Goal: Task Accomplishment & Management: Complete application form

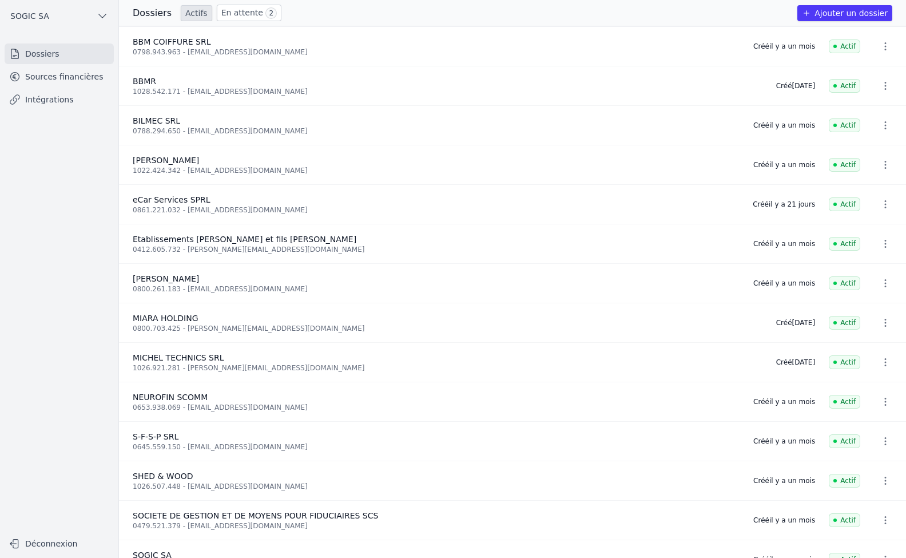
click at [50, 98] on link "Intégrations" at bounding box center [59, 99] width 109 height 21
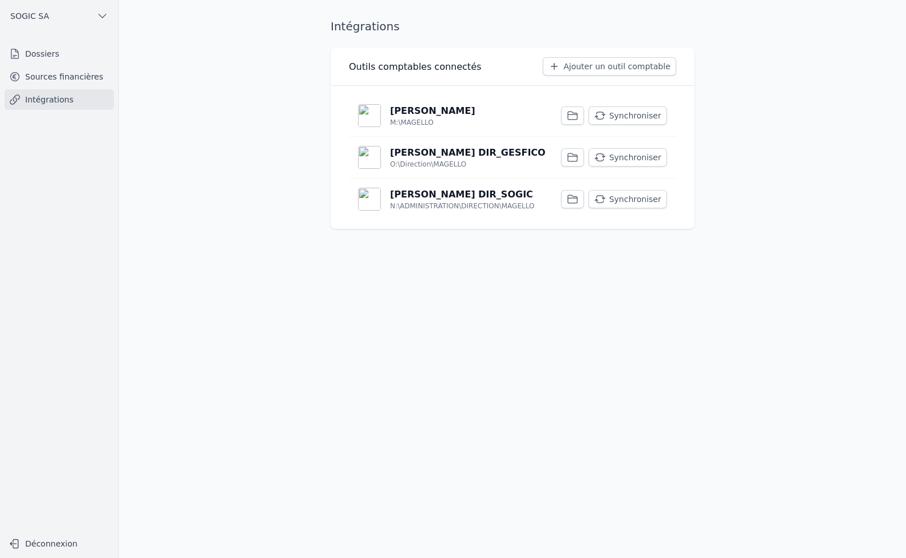
click at [625, 116] on button "Synchroniser" at bounding box center [628, 115] width 78 height 18
click at [633, 158] on button "Synchroniser" at bounding box center [628, 157] width 78 height 18
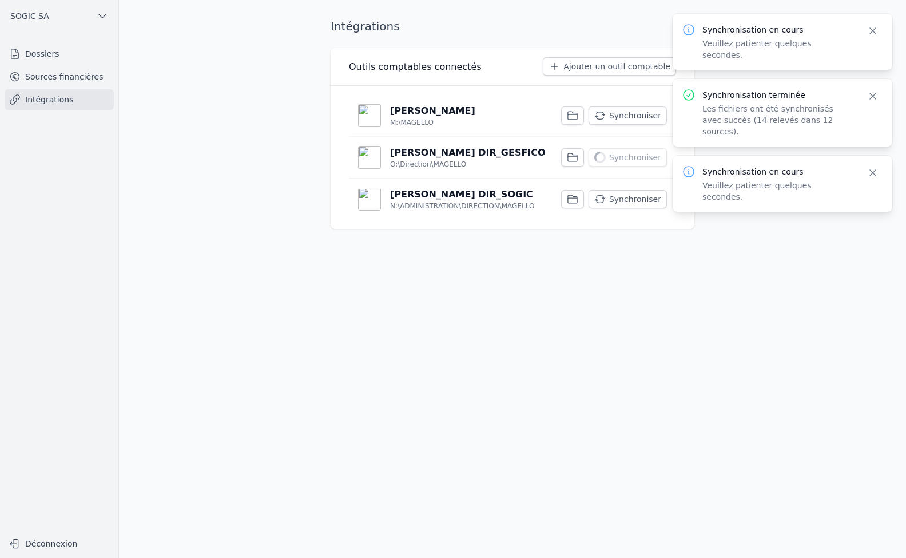
click at [641, 201] on button "Synchroniser" at bounding box center [628, 199] width 78 height 18
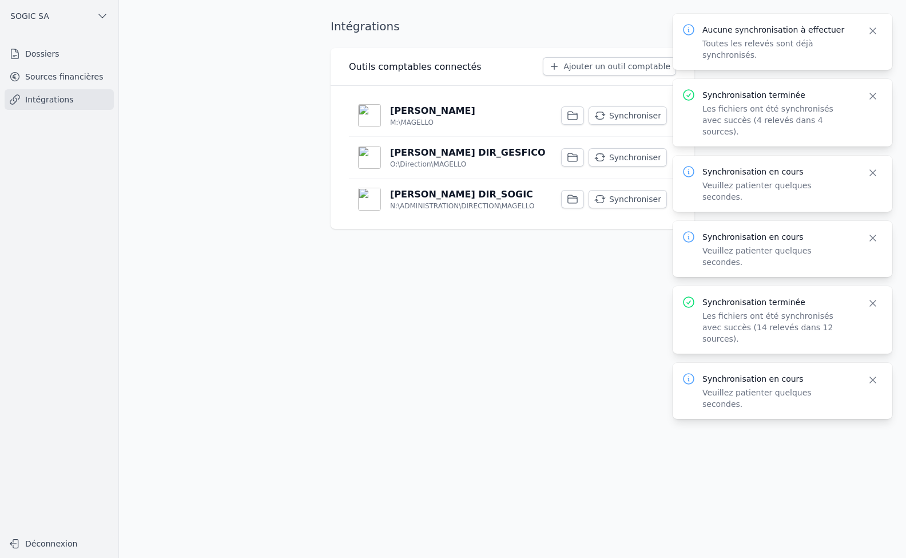
click at [39, 76] on link "Sources financières" at bounding box center [59, 76] width 109 height 21
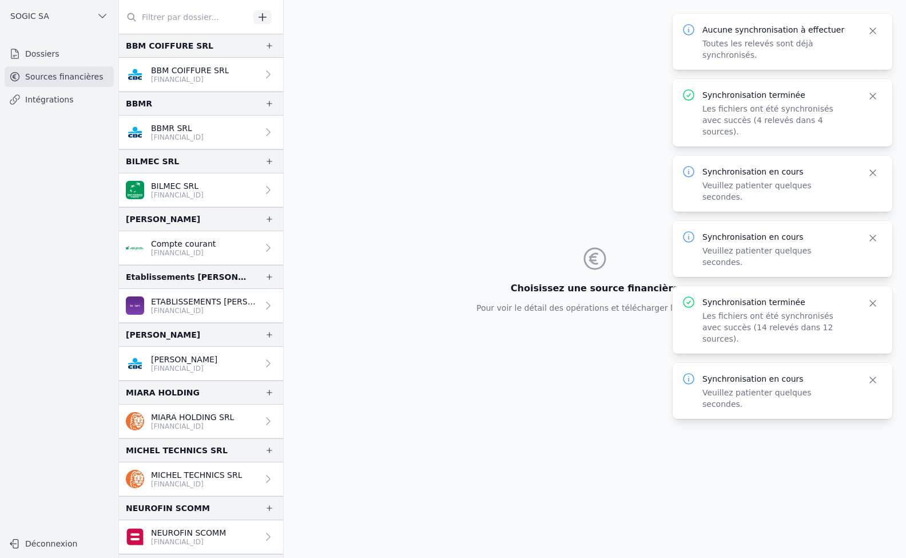
click at [40, 53] on link "Dossiers" at bounding box center [59, 53] width 109 height 21
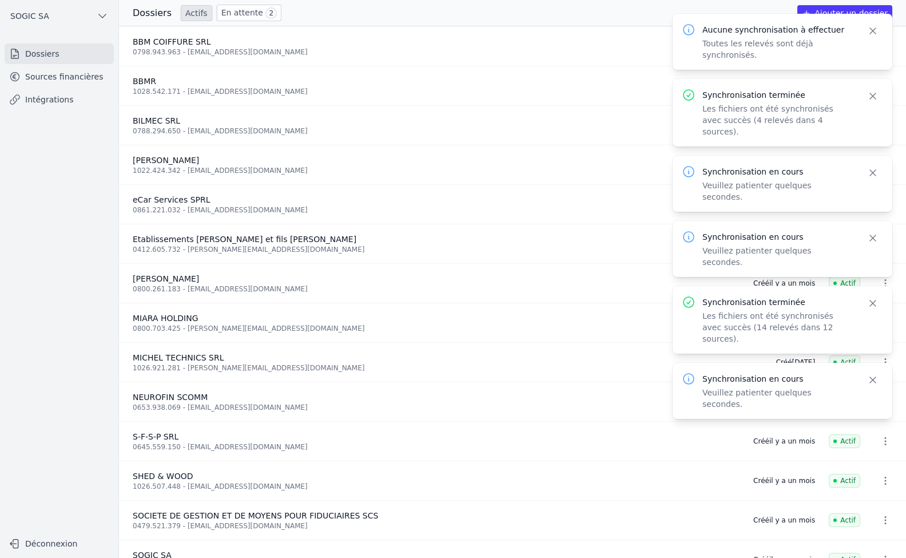
click at [245, 14] on link "En attente 2" at bounding box center [249, 13] width 65 height 17
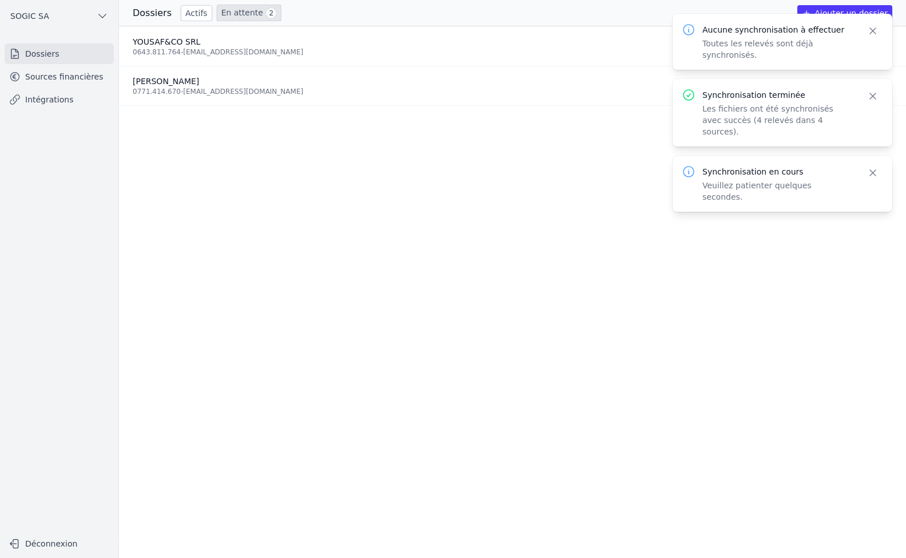
click at [345, 158] on ul "YOUSAF&CO SRL 0643.811.764 - [EMAIL_ADDRESS][DOMAIN_NAME] Invitation envoyée [D…" at bounding box center [512, 291] width 787 height 531
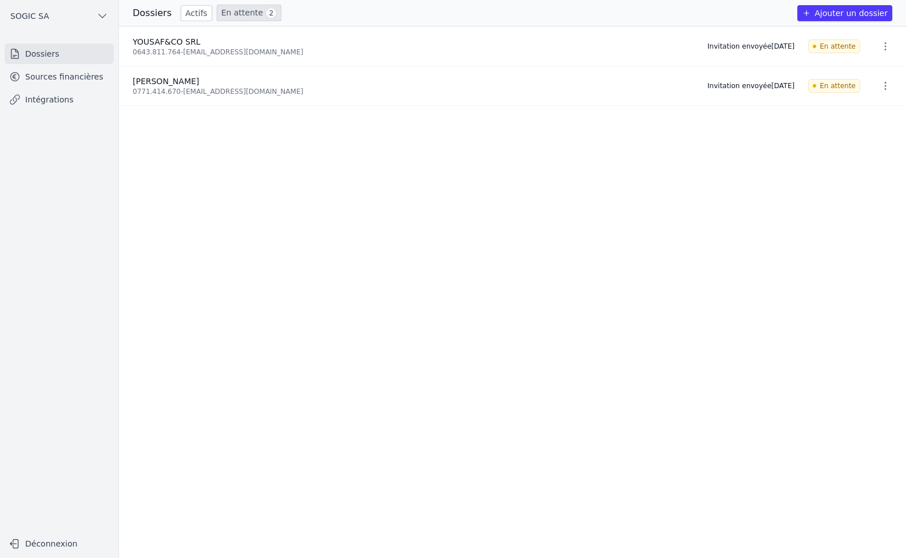
click at [29, 75] on link "Sources financières" at bounding box center [59, 76] width 109 height 21
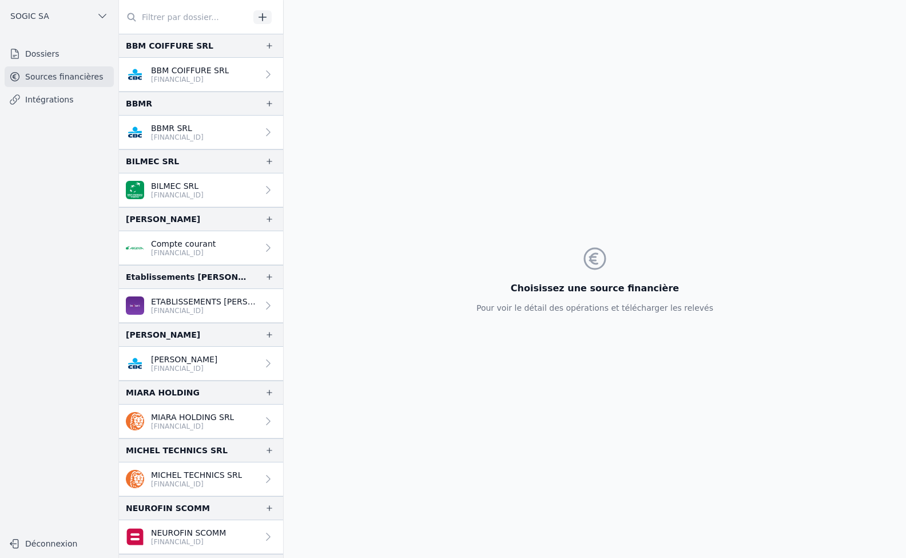
click at [39, 54] on link "Dossiers" at bounding box center [59, 53] width 109 height 21
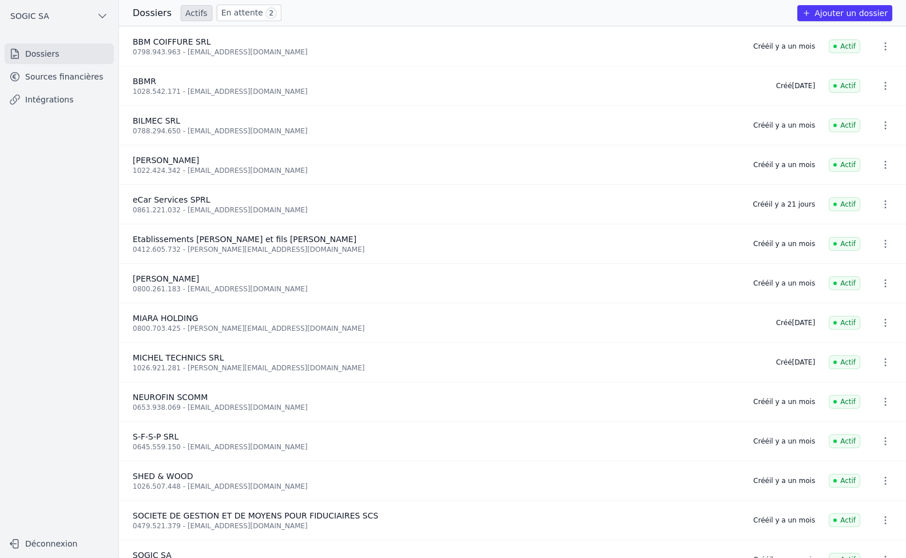
click at [860, 9] on button "Ajouter un dossier" at bounding box center [844, 13] width 95 height 16
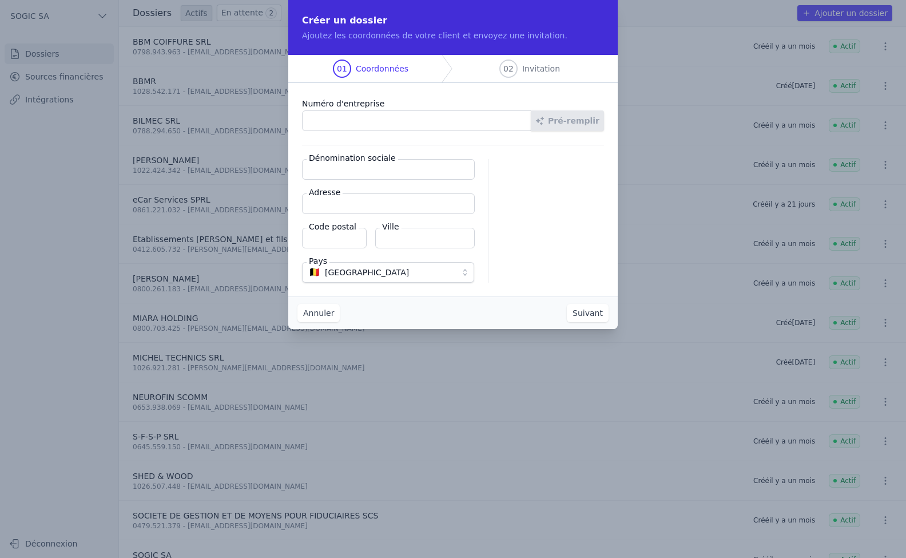
click at [373, 121] on input "Numéro d'entreprise" at bounding box center [416, 120] width 229 height 21
paste input "0558.857.976"
type input "0558.857.976"
click at [576, 119] on button "Pré-remplir" at bounding box center [567, 120] width 73 height 21
type input "OPTOMAL SRL"
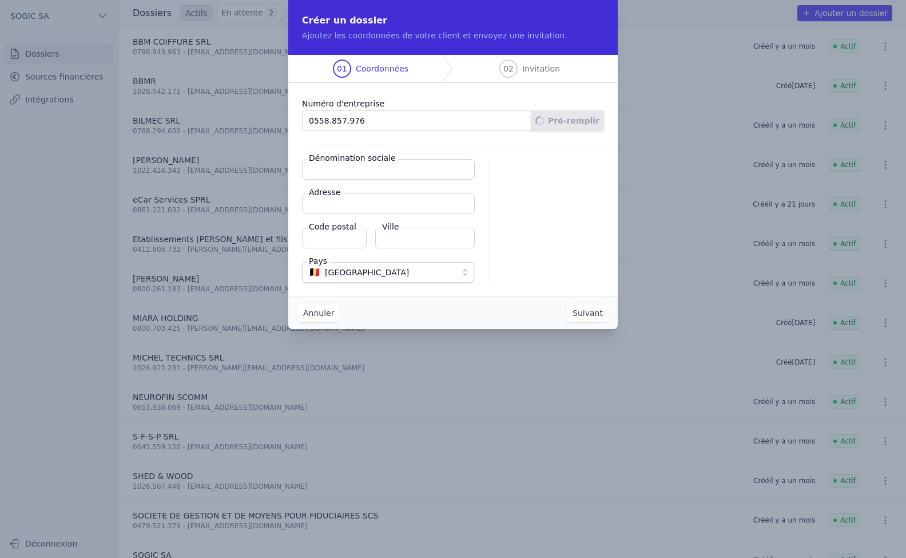
type input "Chemin-Rue 57"
type input "4960"
type input "Malmedy"
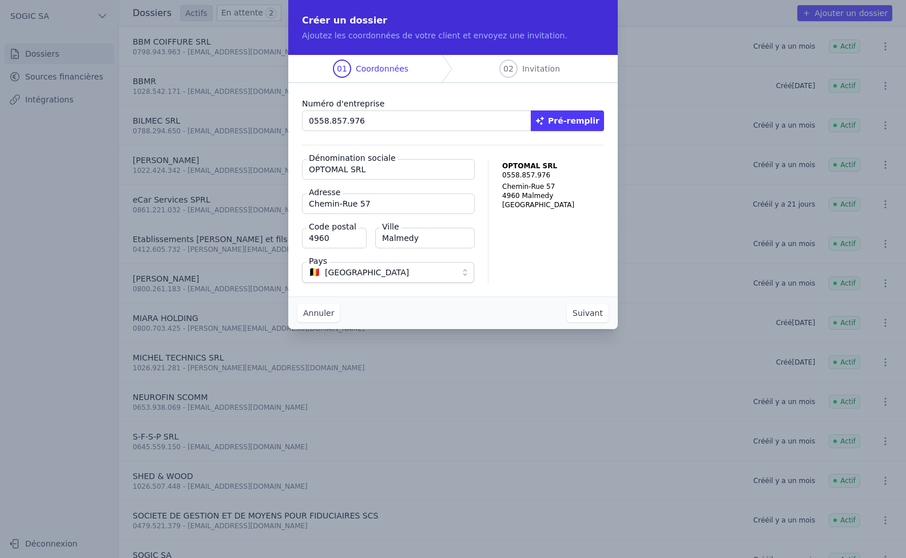
click at [582, 311] on button "Suivant" at bounding box center [588, 313] width 42 height 18
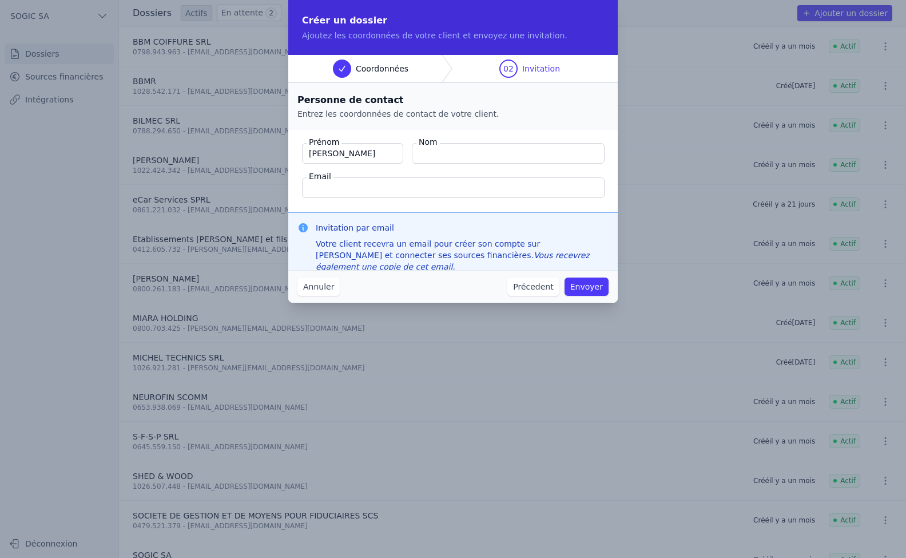
type input "[PERSON_NAME]"
type input "SLEPSOW"
click at [362, 187] on input "Email" at bounding box center [453, 187] width 303 height 21
paste input "[EMAIL_ADDRESS][PERSON_NAME][DOMAIN_NAME]"
type input "[EMAIL_ADDRESS][PERSON_NAME][DOMAIN_NAME]"
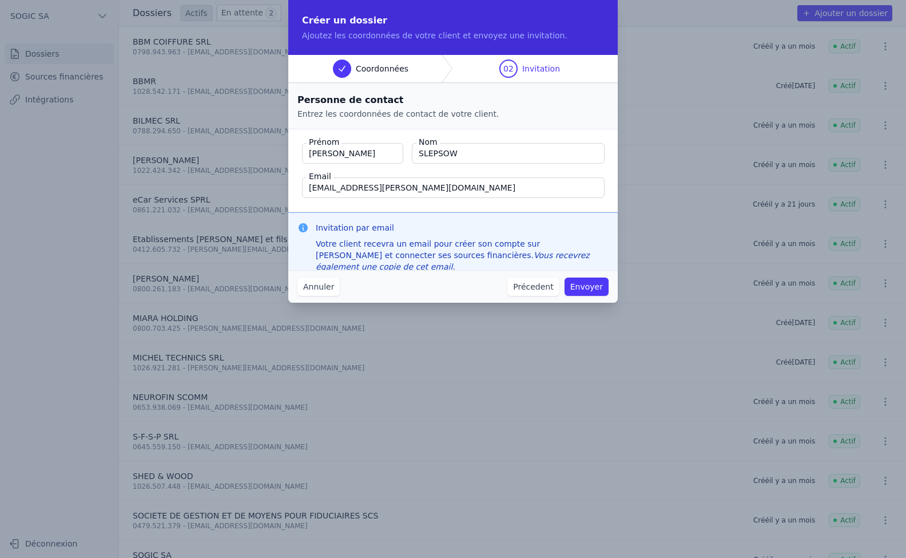
click at [442, 209] on fieldset "Prénom [PERSON_NAME] Nom SLEPSOW Email [EMAIL_ADDRESS][PERSON_NAME][DOMAIN_NAME]" at bounding box center [452, 170] width 329 height 83
click at [592, 287] on button "Envoyer" at bounding box center [587, 286] width 44 height 18
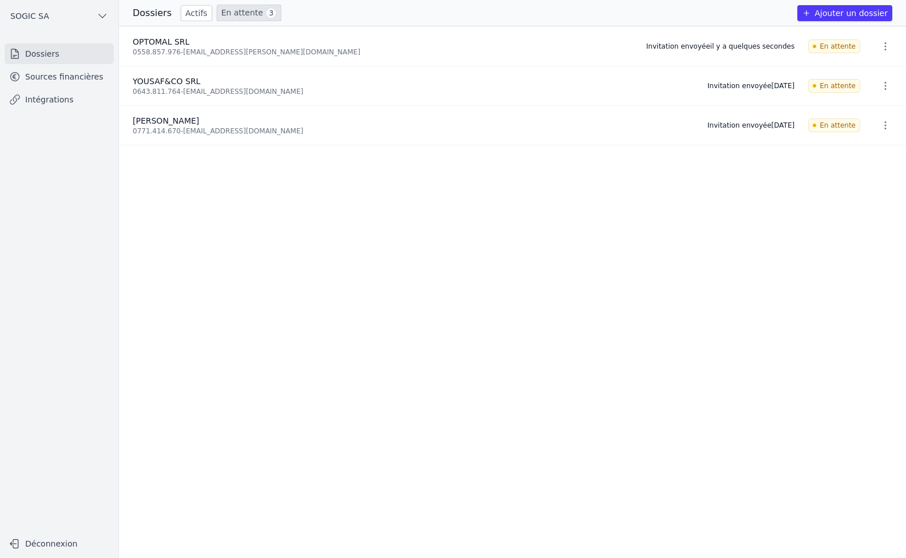
click at [841, 9] on button "Ajouter un dossier" at bounding box center [844, 13] width 95 height 16
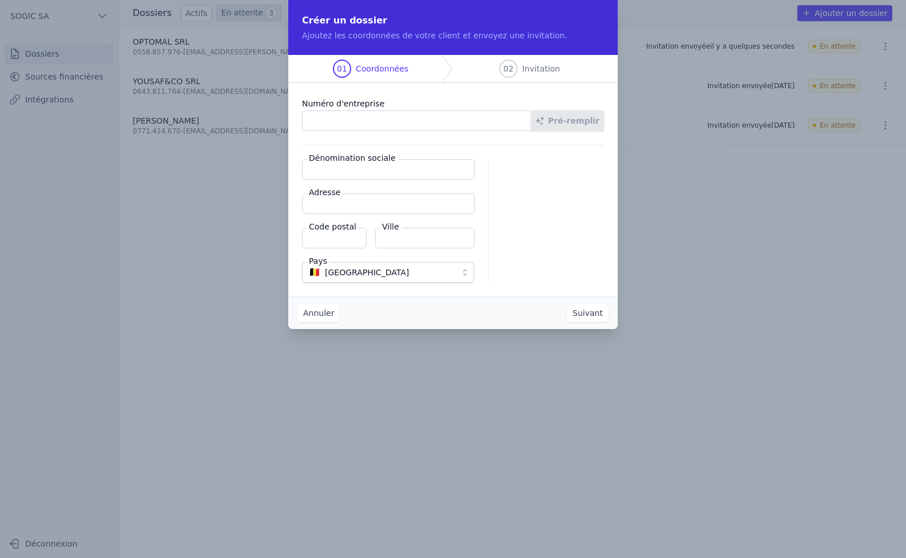
click at [329, 119] on input "Numéro d'entreprise" at bounding box center [416, 120] width 229 height 21
paste input "0675.655.874"
type input "0675.655.874"
click at [584, 123] on button "Pré-remplir" at bounding box center [567, 120] width 73 height 21
type input "EUPTIQUE SRL"
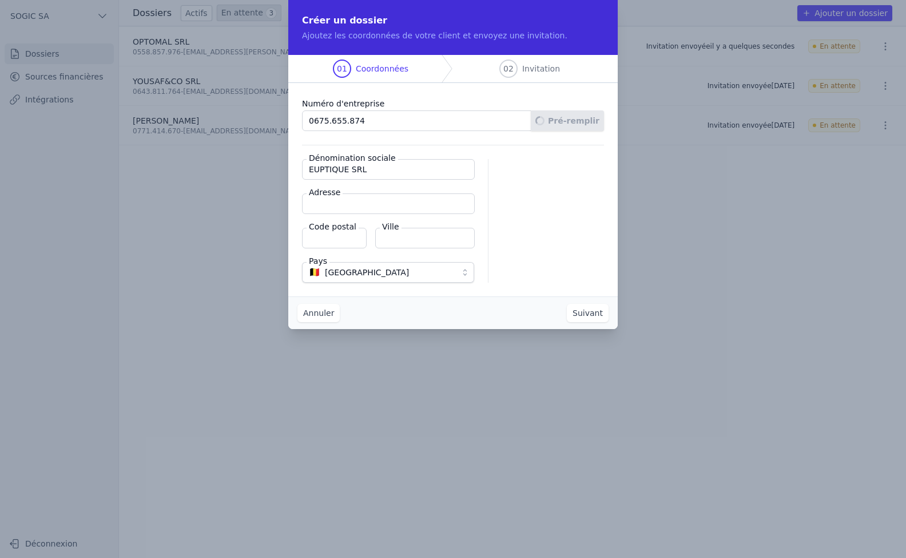
type input "[STREET_ADDRESS]"
type input "4700"
type input "Eupen"
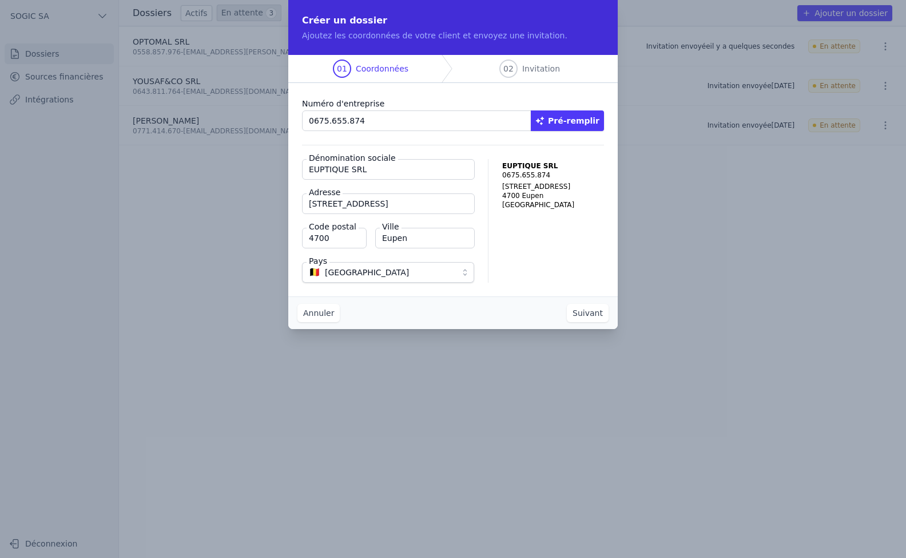
click at [585, 309] on button "Suivant" at bounding box center [588, 313] width 42 height 18
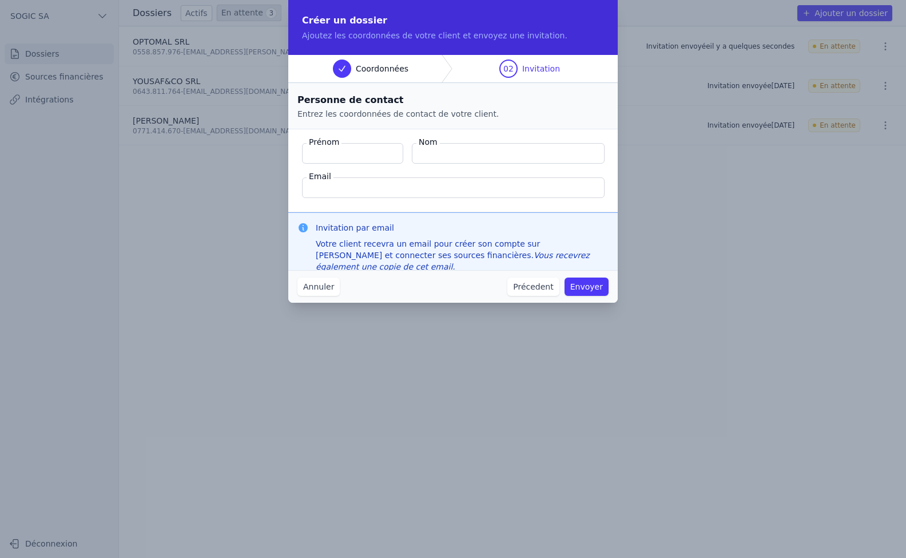
click at [350, 156] on input "Prénom" at bounding box center [352, 153] width 101 height 21
type input "[PERSON_NAME]"
type input "SLEPSOW"
click at [349, 188] on input "Email" at bounding box center [453, 187] width 303 height 21
paste input "[EMAIL_ADDRESS][PERSON_NAME][DOMAIN_NAME]"
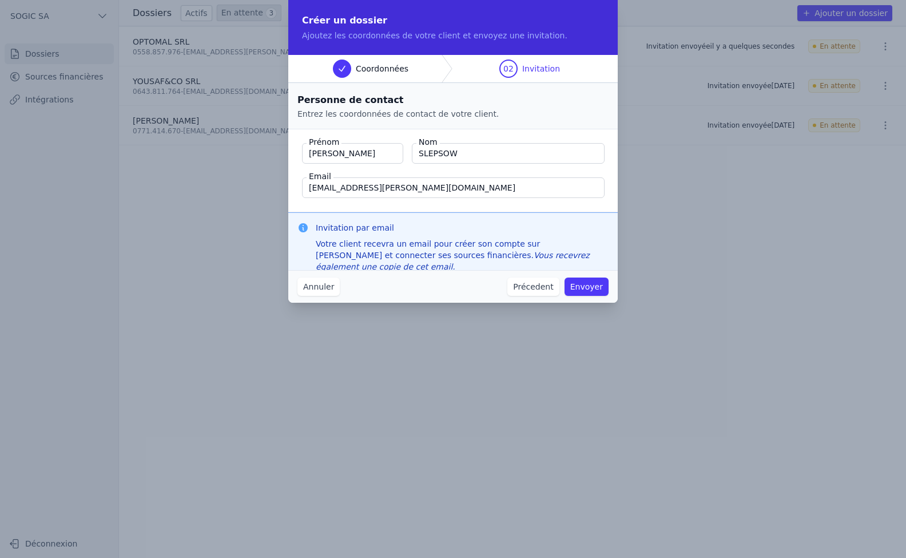
type input "[EMAIL_ADDRESS][PERSON_NAME][DOMAIN_NAME]"
click at [590, 284] on button "Envoyer" at bounding box center [587, 286] width 44 height 18
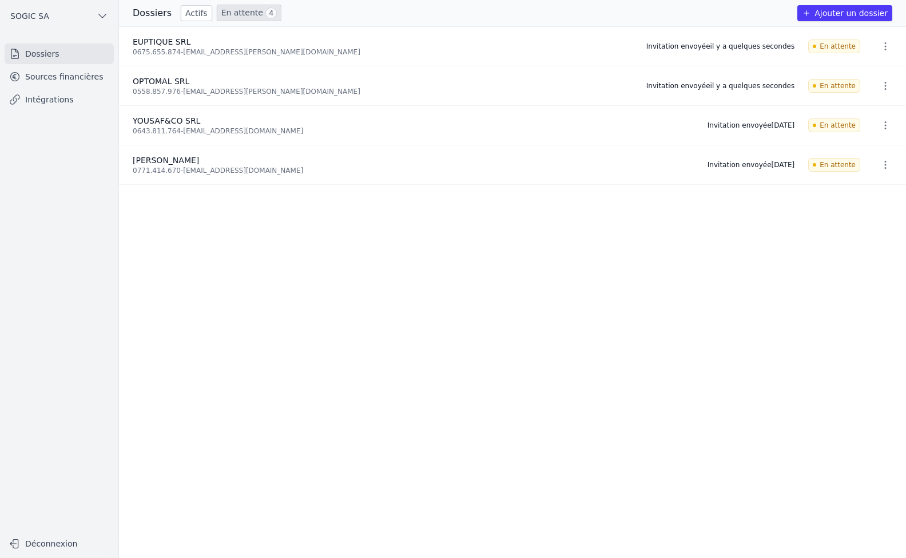
click at [851, 11] on button "Ajouter un dossier" at bounding box center [844, 13] width 95 height 16
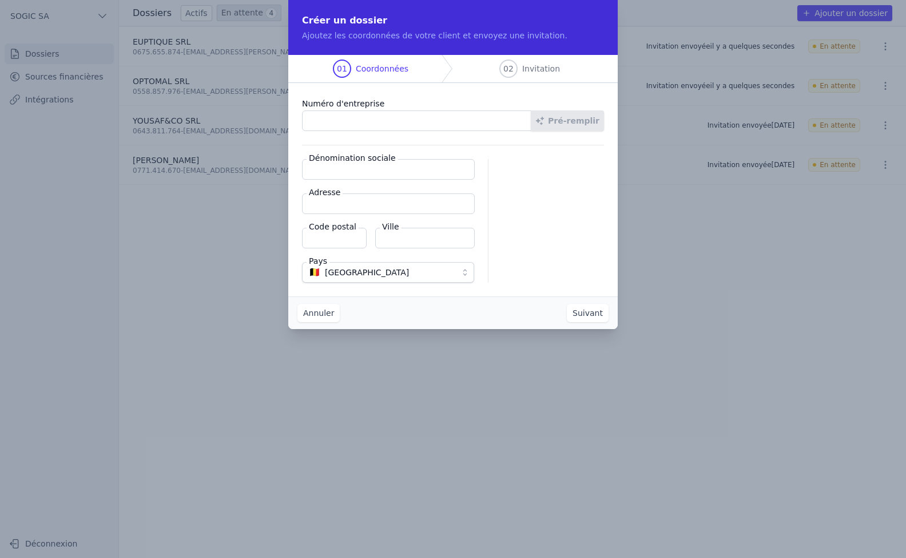
click at [329, 122] on input "Numéro d'entreprise" at bounding box center [416, 120] width 229 height 21
paste input "0893.092.658"
type input "0893.092.658"
click at [574, 117] on button "Pré-remplir" at bounding box center [567, 120] width 73 height 21
type input "DS OPTIQUE SRL"
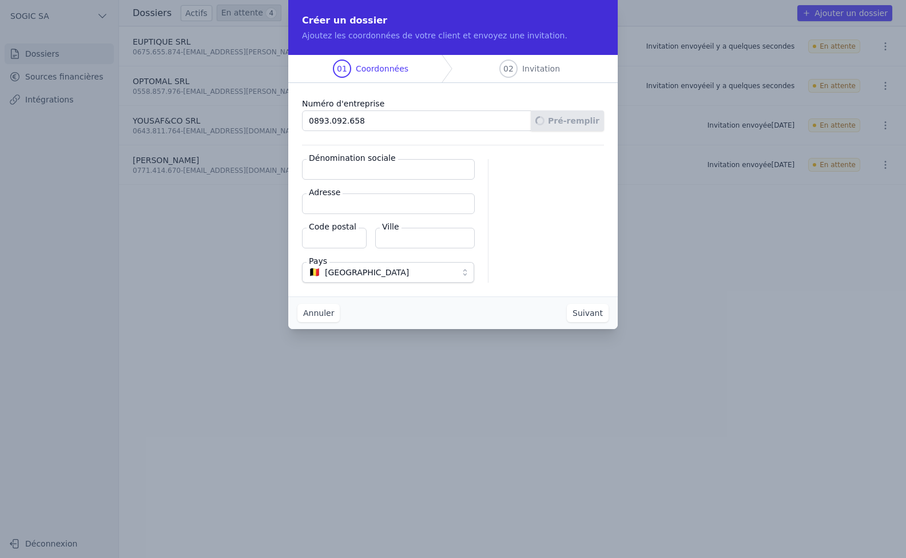
type input "Place Verte 34"
type input "4800"
type input "[GEOGRAPHIC_DATA]"
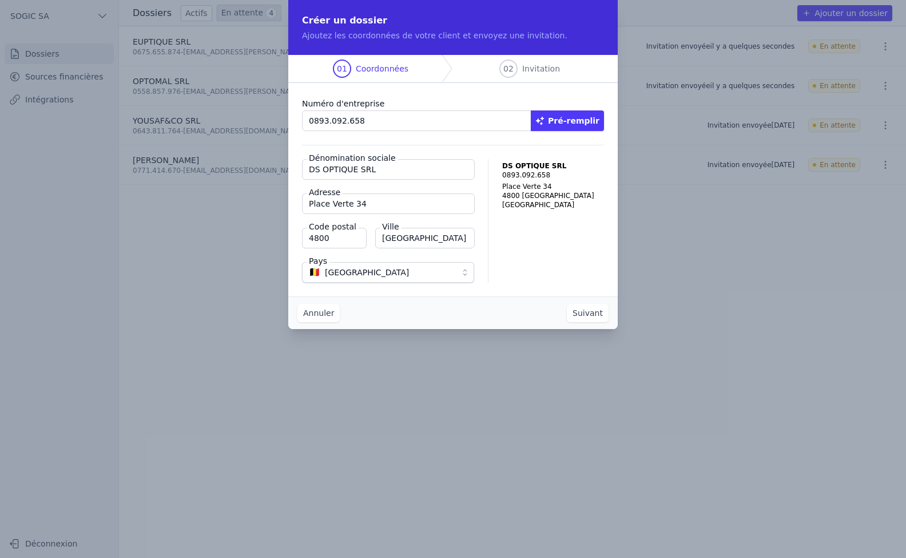
click at [597, 312] on button "Suivant" at bounding box center [588, 313] width 42 height 18
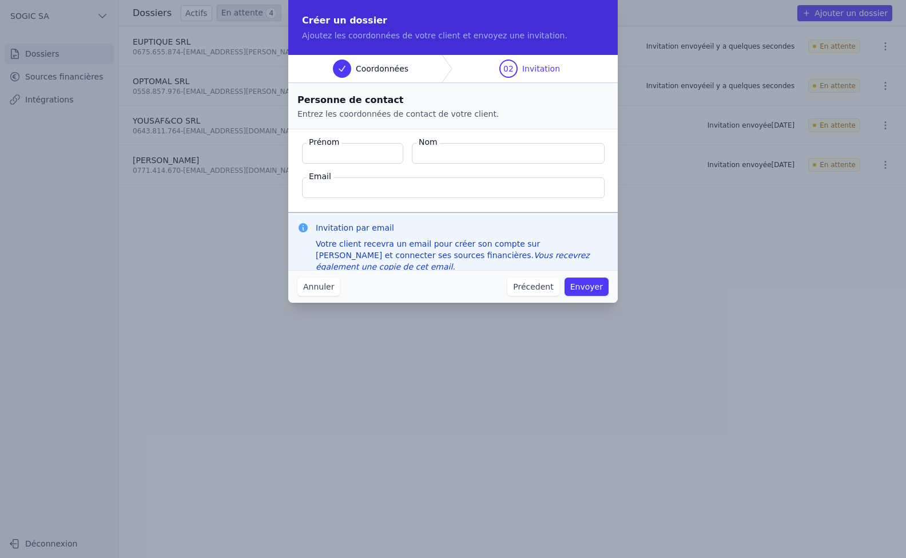
click at [346, 156] on input "Prénom" at bounding box center [352, 153] width 101 height 21
type input "[PERSON_NAME]"
type input "SLEPSOW"
click at [374, 188] on input "Email" at bounding box center [453, 187] width 303 height 21
paste input "[EMAIL_ADDRESS][PERSON_NAME][DOMAIN_NAME]"
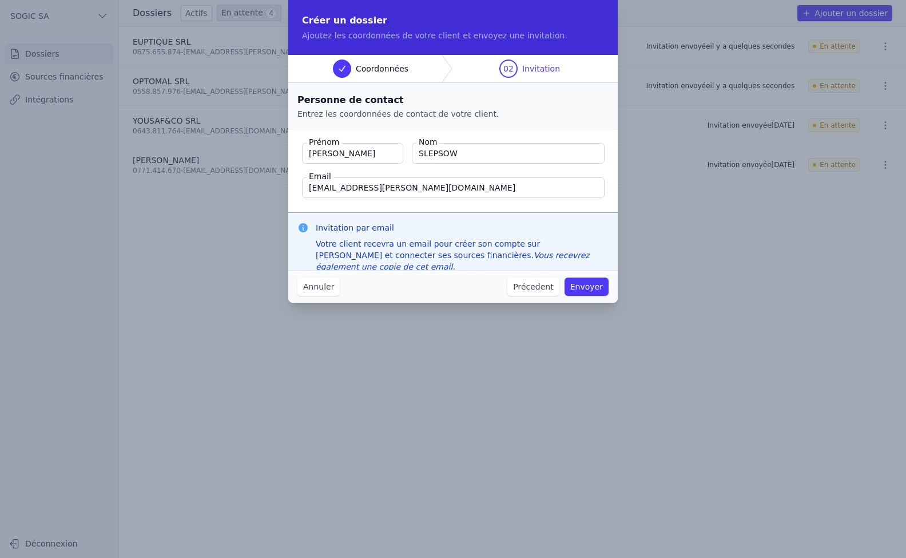
type input "[EMAIL_ADDRESS][PERSON_NAME][DOMAIN_NAME]"
click at [594, 288] on button "Envoyer" at bounding box center [587, 286] width 44 height 18
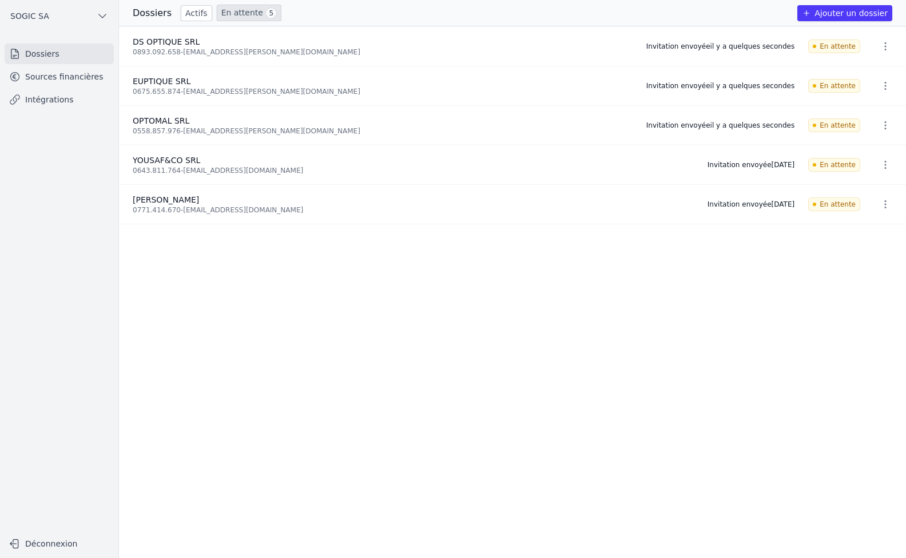
click at [851, 11] on button "Ajouter un dossier" at bounding box center [844, 13] width 95 height 16
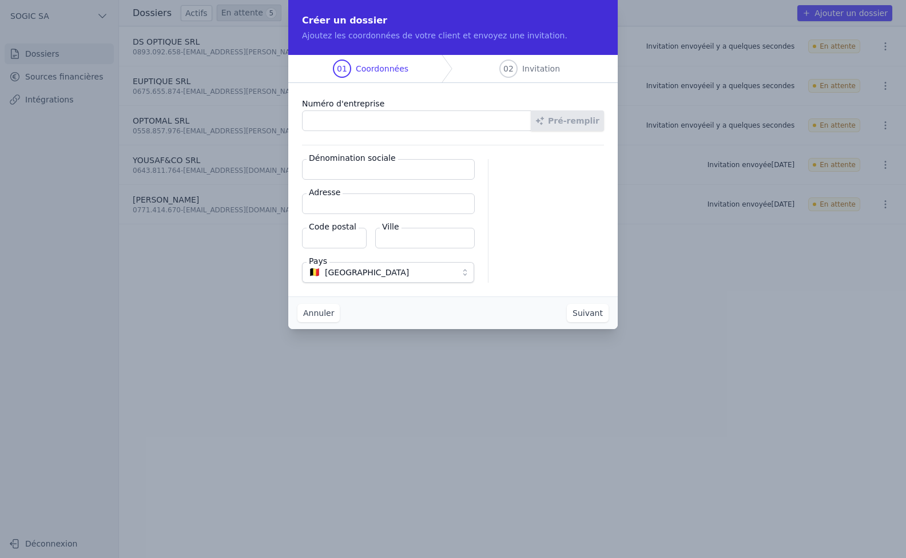
click at [344, 123] on input "Numéro d'entreprise" at bounding box center [416, 120] width 229 height 21
paste input "0543.327.880"
type input "0543.327.880"
click at [569, 116] on button "Pré-remplir" at bounding box center [567, 120] width 73 height 21
type input "OPTOTEAM SA"
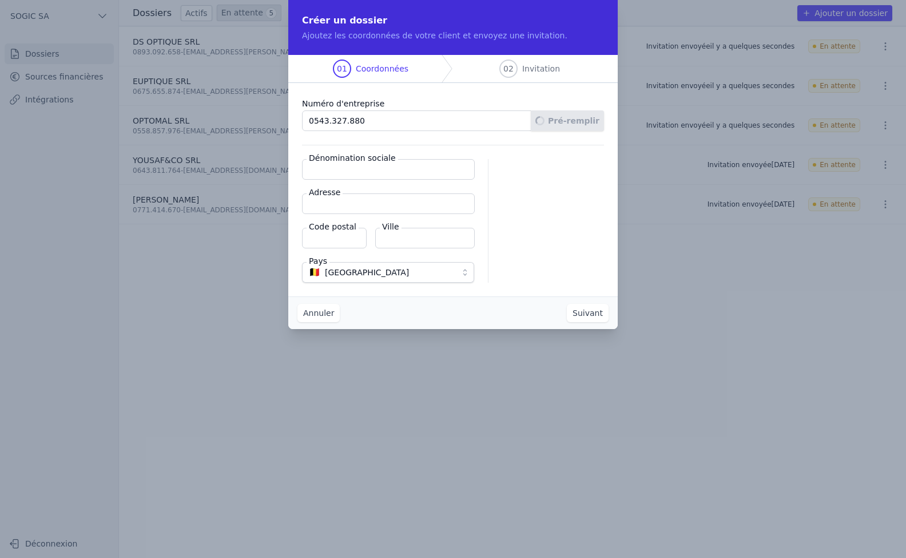
type input "Chaussée de Tongres 269-271"
type input "4000"
type input "[GEOGRAPHIC_DATA]"
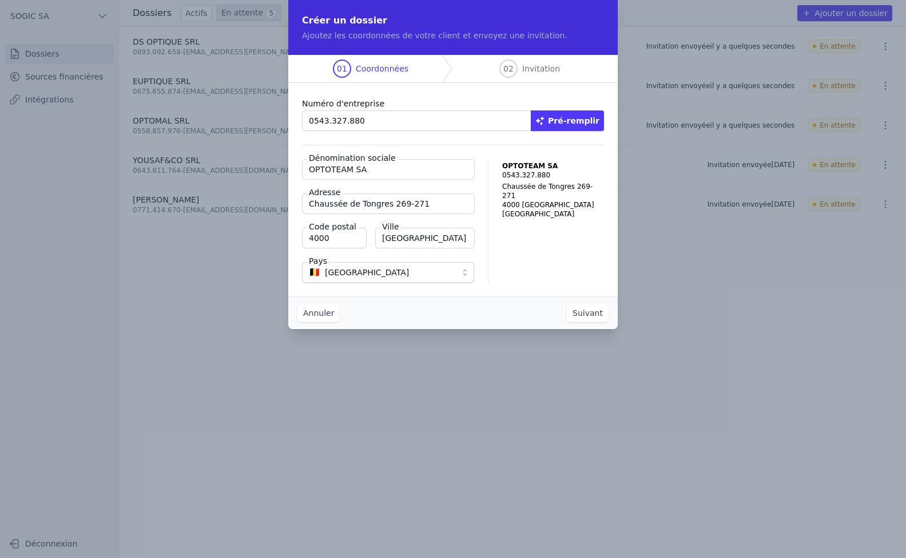
click at [589, 311] on button "Suivant" at bounding box center [588, 313] width 42 height 18
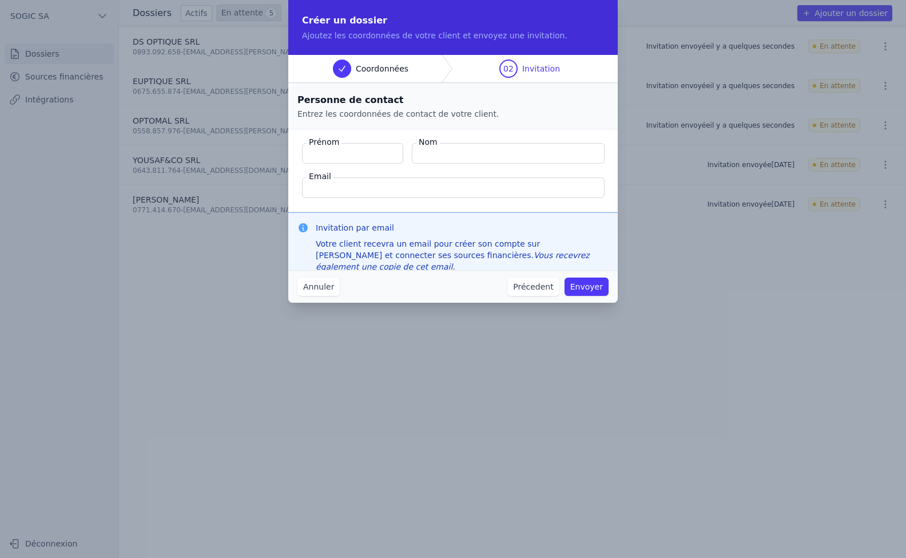
click at [336, 157] on input "Prénom" at bounding box center [352, 153] width 101 height 21
type input "[PERSON_NAME]"
type input "SLEPSOW"
click at [336, 189] on input "Email" at bounding box center [453, 187] width 303 height 21
paste input "[EMAIL_ADDRESS][PERSON_NAME][DOMAIN_NAME]"
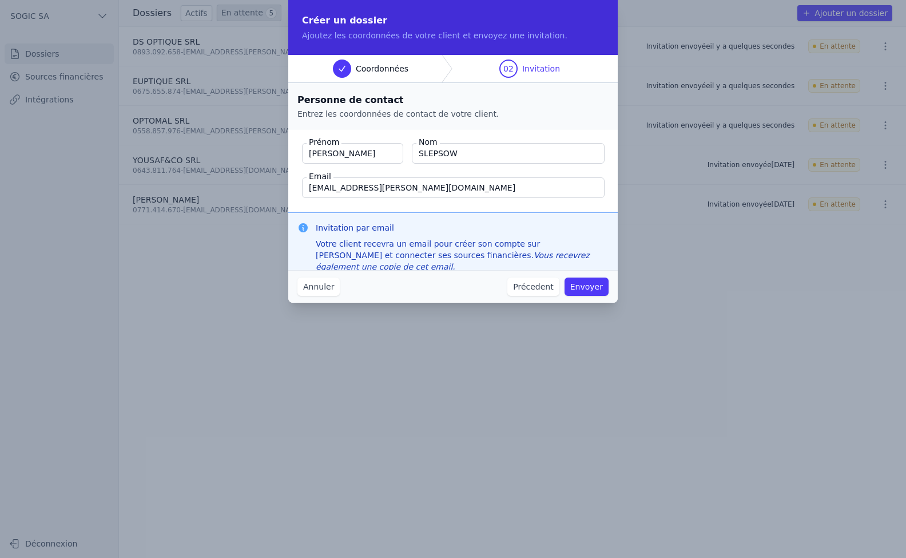
type input "[EMAIL_ADDRESS][PERSON_NAME][DOMAIN_NAME]"
click at [376, 206] on fieldset "Prénom [PERSON_NAME] Nom SLEPSOW Email [EMAIL_ADDRESS][PERSON_NAME][DOMAIN_NAME]" at bounding box center [452, 170] width 329 height 83
click at [593, 286] on button "Envoyer" at bounding box center [587, 286] width 44 height 18
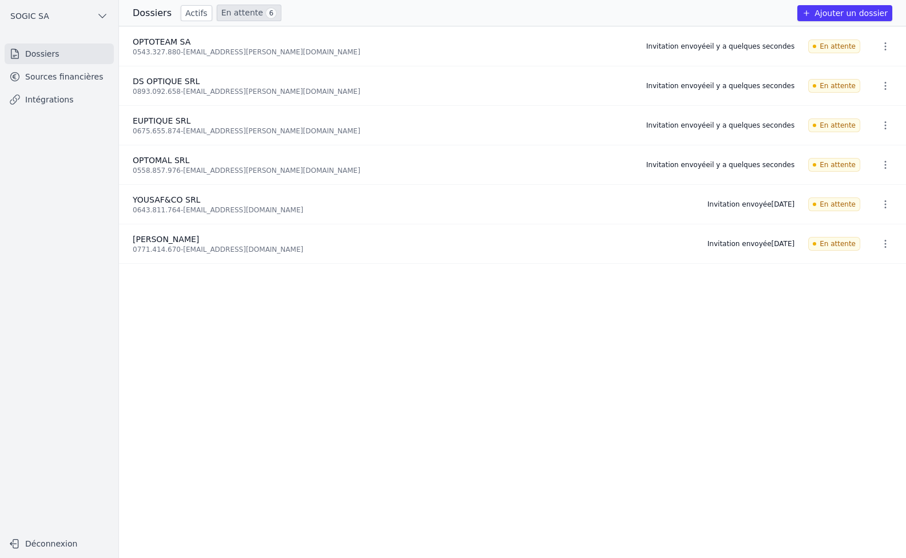
click at [843, 14] on button "Ajouter un dossier" at bounding box center [844, 13] width 95 height 16
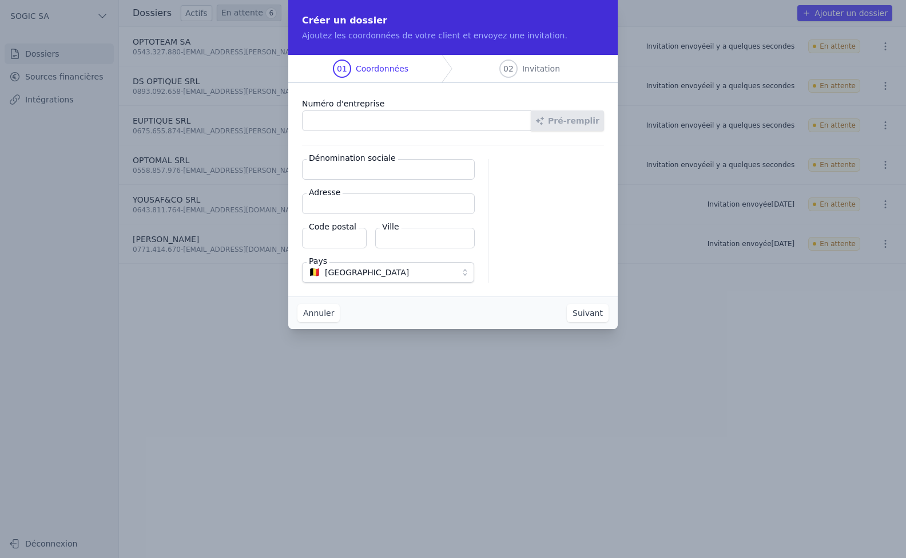
click at [337, 120] on input "Numéro d'entreprise" at bounding box center [416, 120] width 229 height 21
paste input "0426.488.214"
type input "0426.488.214"
click at [345, 175] on input "Dénomination sociale" at bounding box center [388, 169] width 173 height 21
click at [561, 121] on button "Pré-remplir" at bounding box center [567, 120] width 73 height 21
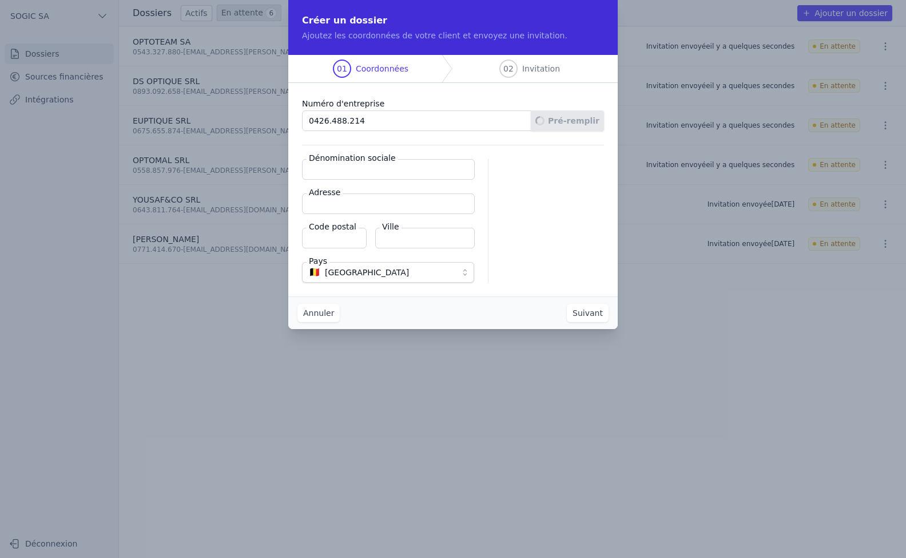
type input "DOMS SA"
type input "Route de Mons 55"
type input "7390"
type input "Quaregnon"
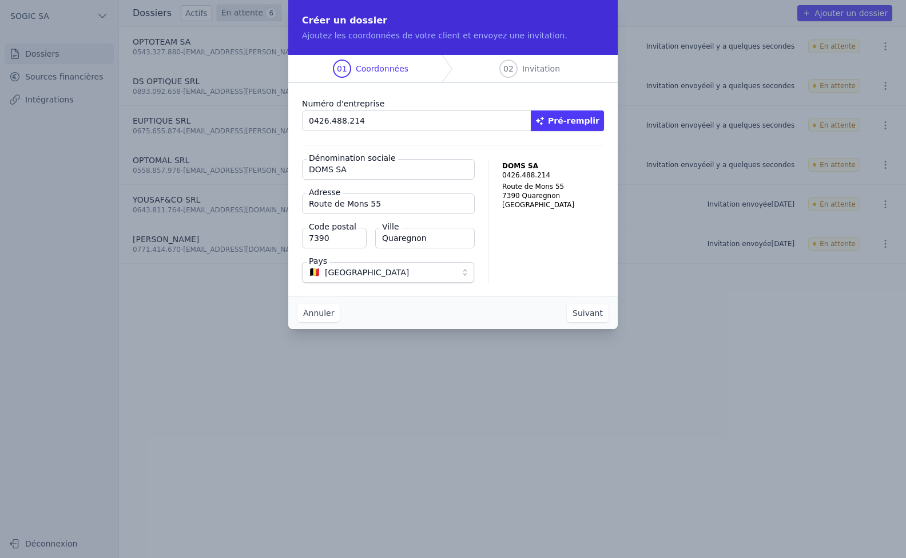
click at [586, 313] on button "Suivant" at bounding box center [588, 313] width 42 height 18
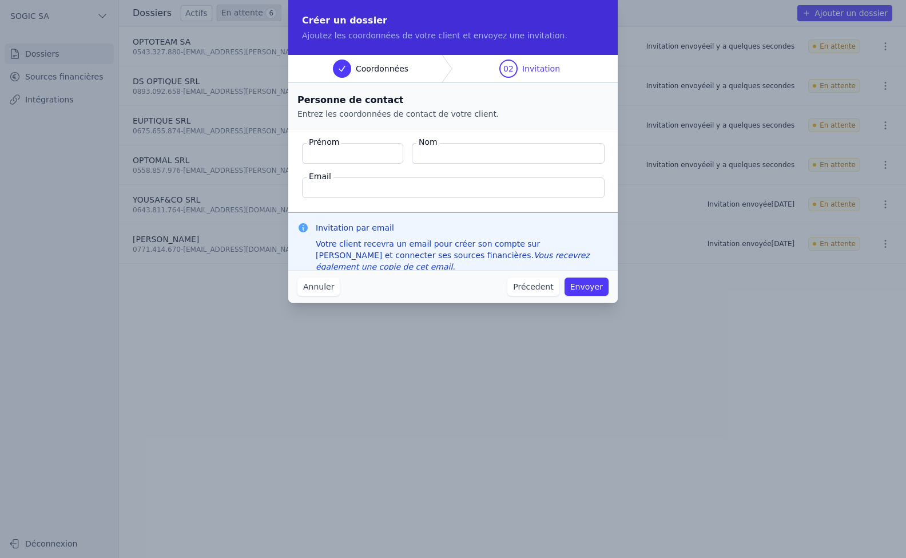
click at [335, 153] on input "Prénom" at bounding box center [352, 153] width 101 height 21
type input "[PERSON_NAME]"
type input "BARTOLI"
click at [325, 182] on input "Email" at bounding box center [453, 187] width 303 height 21
paste input "[EMAIL_ADDRESS][DOMAIN_NAME]"
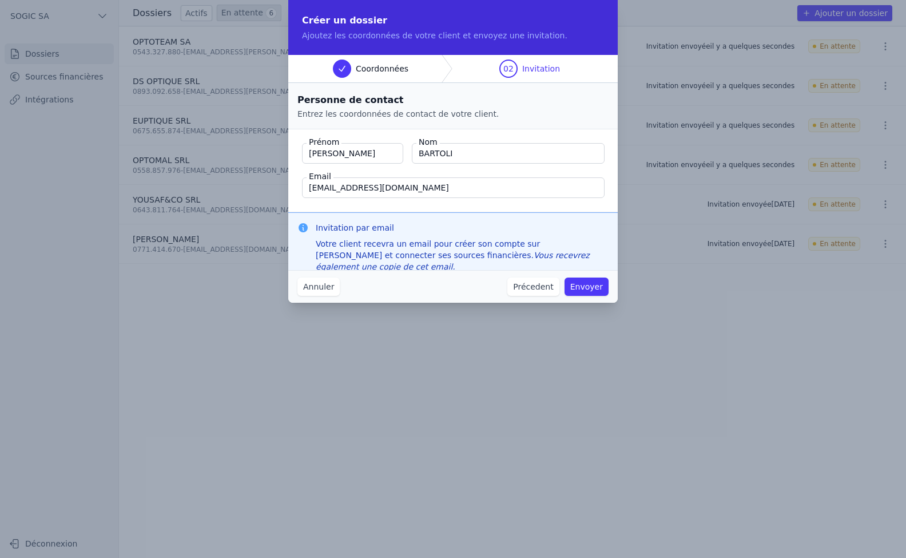
type input "[EMAIL_ADDRESS][DOMAIN_NAME]"
click at [365, 206] on fieldset "Prénom [PERSON_NAME] Nom [GEOGRAPHIC_DATA] Email [EMAIL_ADDRESS][DOMAIN_NAME]" at bounding box center [452, 170] width 329 height 83
click at [589, 289] on button "Envoyer" at bounding box center [587, 286] width 44 height 18
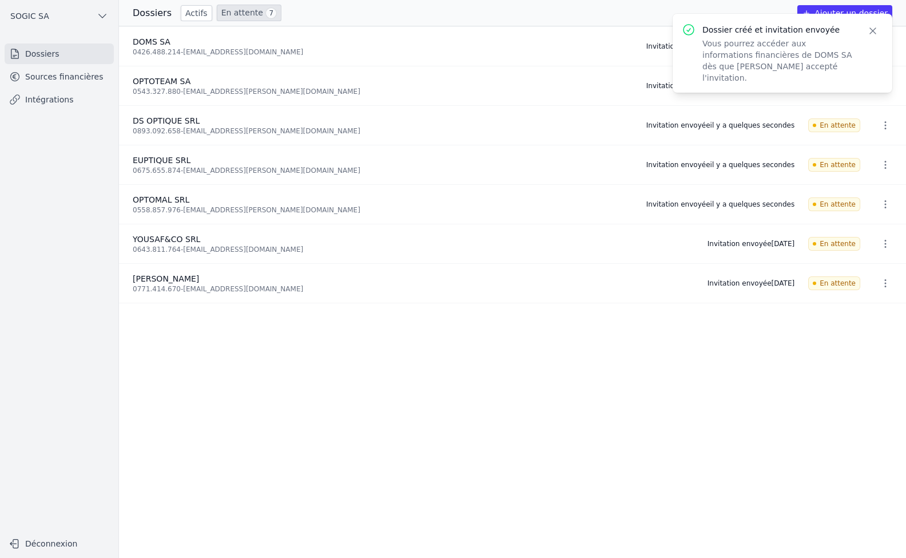
click at [871, 34] on icon "button" at bounding box center [872, 30] width 11 height 11
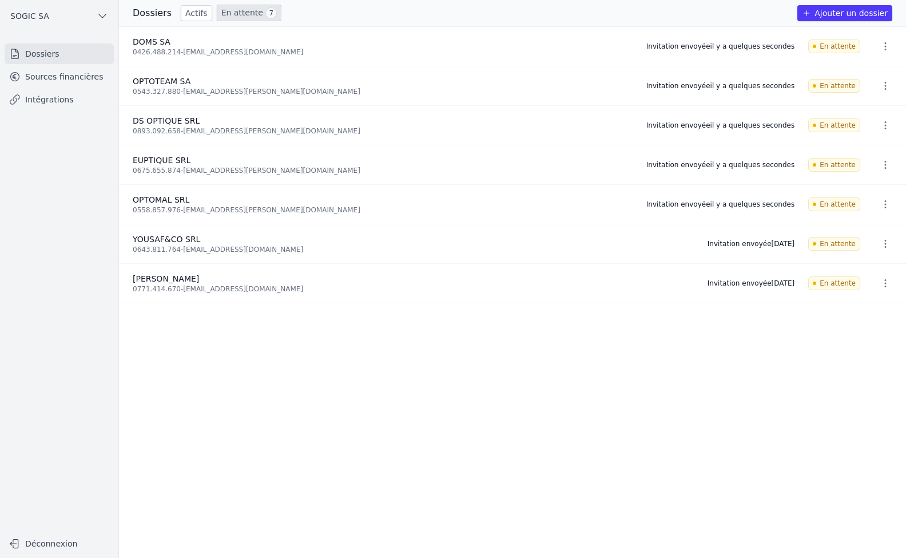
click at [240, 14] on link "En attente 7" at bounding box center [249, 13] width 65 height 17
click at [62, 79] on link "Sources financières" at bounding box center [59, 76] width 109 height 21
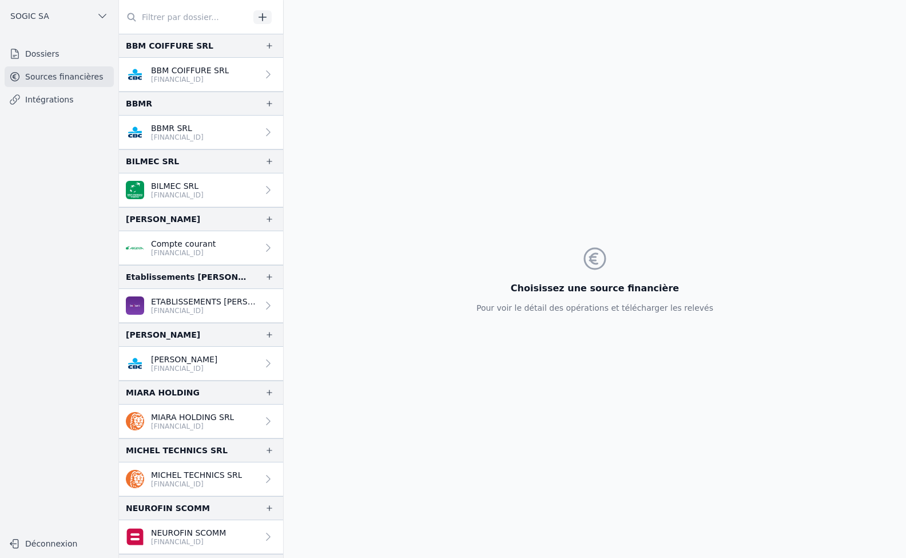
drag, startPoint x: 17, startPoint y: 72, endPoint x: 37, endPoint y: 101, distance: 35.2
click at [37, 101] on link "Intégrations" at bounding box center [59, 99] width 109 height 21
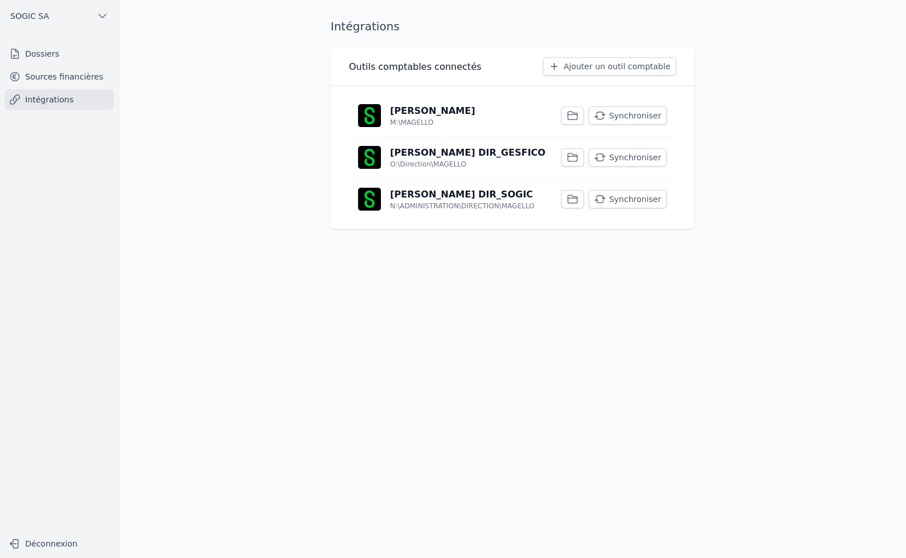
click at [43, 82] on link "Sources financières" at bounding box center [59, 76] width 109 height 21
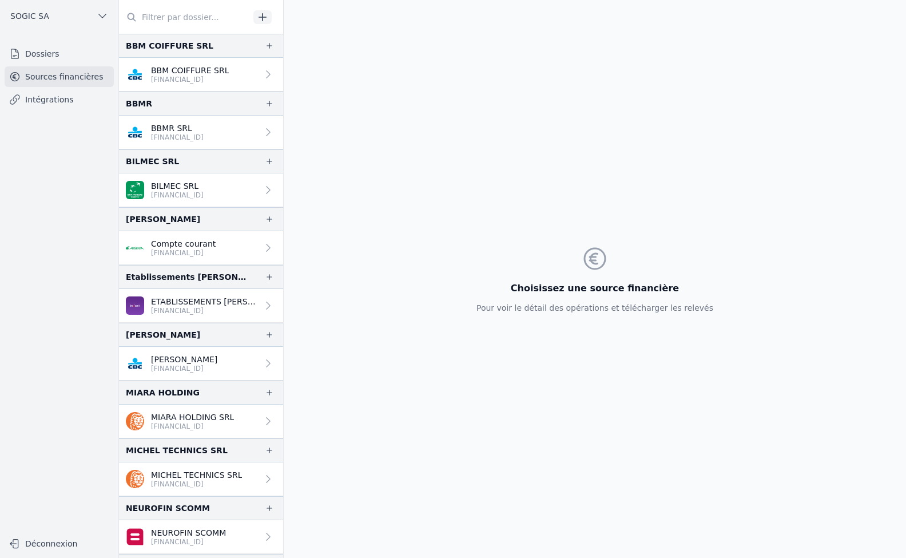
click at [31, 52] on link "Dossiers" at bounding box center [59, 53] width 109 height 21
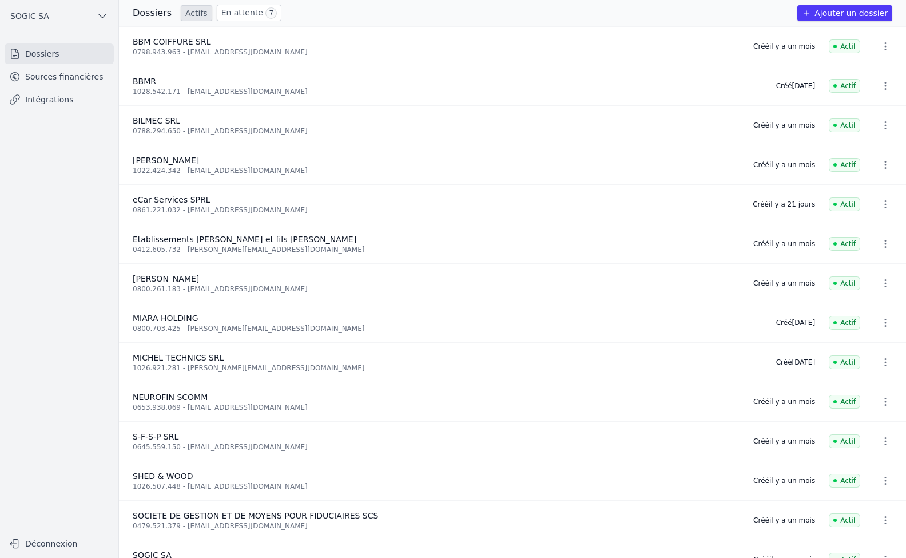
click at [35, 74] on link "Sources financières" at bounding box center [59, 76] width 109 height 21
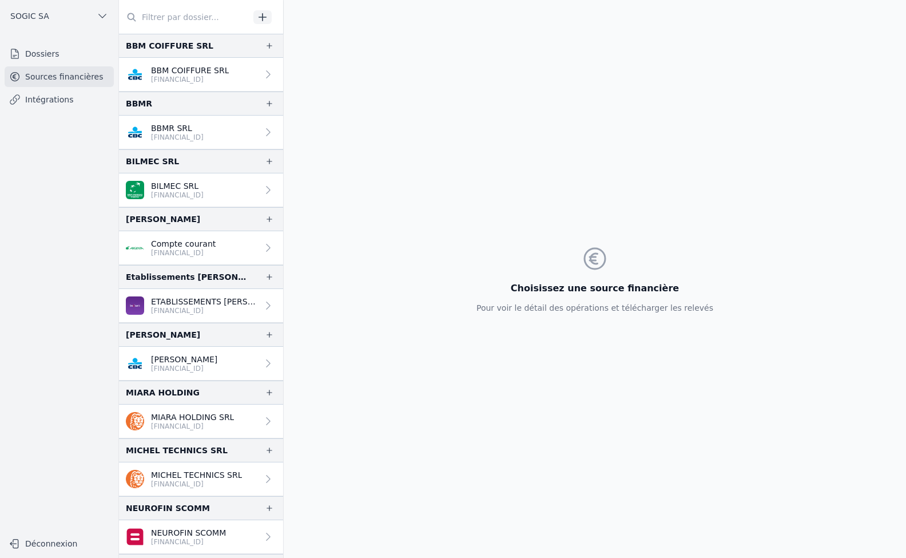
click at [132, 18] on icon at bounding box center [131, 16] width 11 height 11
click at [170, 76] on p "[FINANCIAL_ID]" at bounding box center [190, 79] width 78 height 9
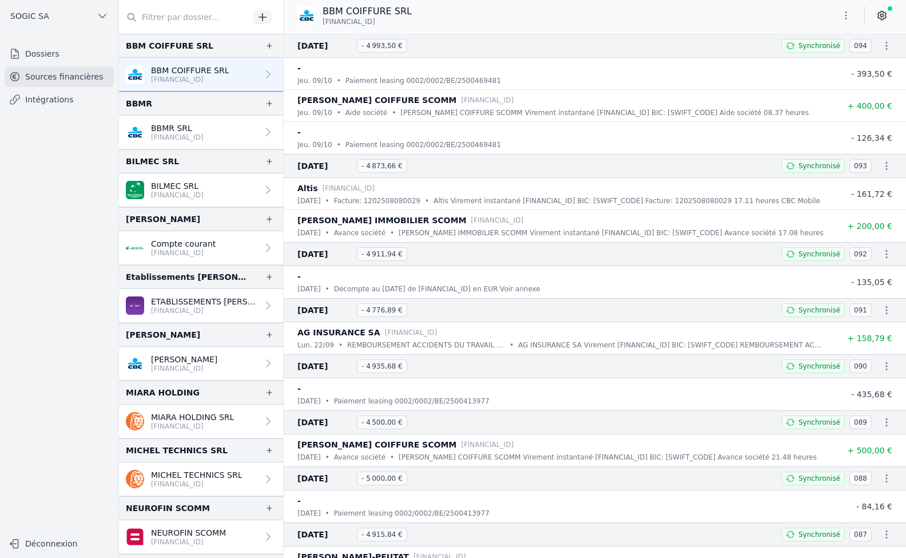
drag, startPoint x: 323, startPoint y: 23, endPoint x: 388, endPoint y: 22, distance: 64.6
click at [388, 22] on p "[FINANCIAL_ID]" at bounding box center [367, 21] width 89 height 9
copy span "[FINANCIAL_ID]"
click at [161, 134] on p "[FINANCIAL_ID]" at bounding box center [177, 137] width 53 height 9
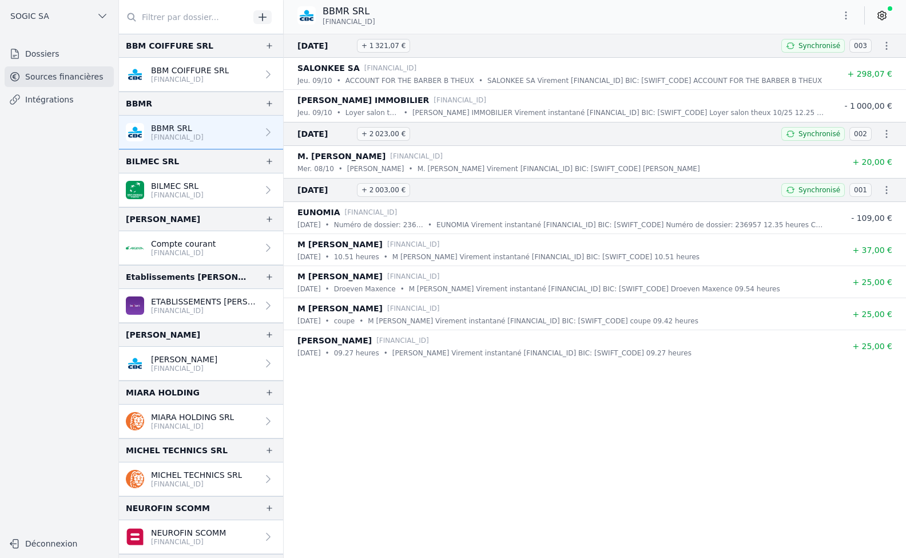
drag, startPoint x: 324, startPoint y: 22, endPoint x: 393, endPoint y: 20, distance: 69.2
click at [384, 20] on div "BBMR SRL [FINANCIAL_ID]" at bounding box center [340, 16] width 87 height 22
copy span "[FINANCIAL_ID]"
click at [173, 192] on p "[FINANCIAL_ID]" at bounding box center [177, 194] width 53 height 9
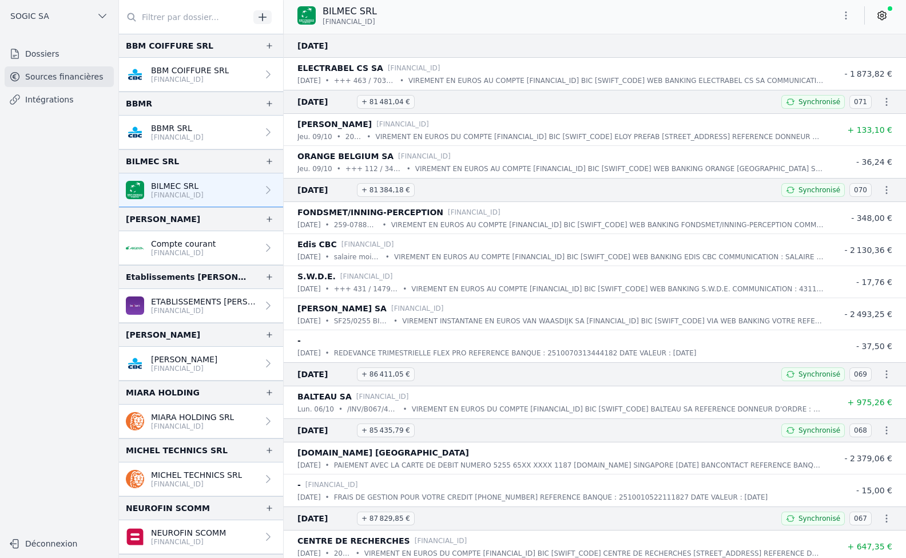
drag, startPoint x: 323, startPoint y: 22, endPoint x: 387, endPoint y: 22, distance: 64.6
click at [375, 22] on span "[FINANCIAL_ID]" at bounding box center [349, 21] width 53 height 9
copy span "[FINANCIAL_ID]"
click at [173, 244] on p "Compte courant" at bounding box center [183, 243] width 65 height 11
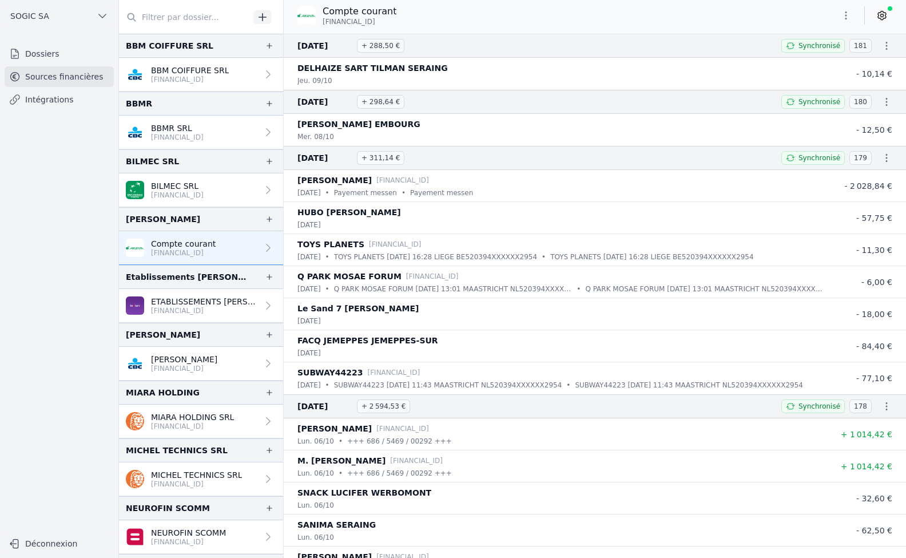
drag, startPoint x: 322, startPoint y: 21, endPoint x: 388, endPoint y: 19, distance: 65.8
click at [388, 19] on div "Compte courant [FINANCIAL_ID]" at bounding box center [346, 16] width 99 height 22
copy span "[FINANCIAL_ID]"
click at [263, 246] on icon at bounding box center [268, 247] width 11 height 11
click at [883, 47] on icon "button" at bounding box center [886, 45] width 11 height 11
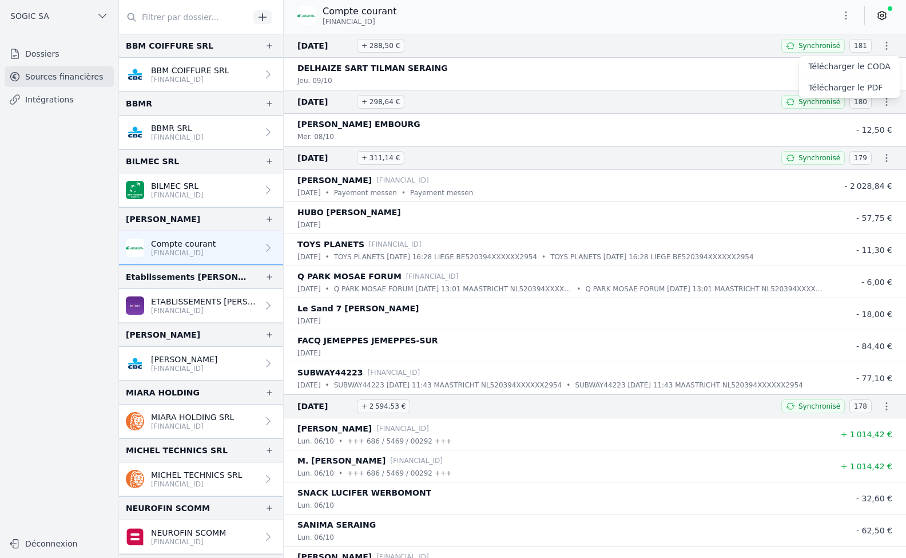
click at [849, 89] on link "Télécharger le PDF" at bounding box center [849, 87] width 101 height 21
click at [191, 312] on p "[FINANCIAL_ID]" at bounding box center [204, 310] width 107 height 9
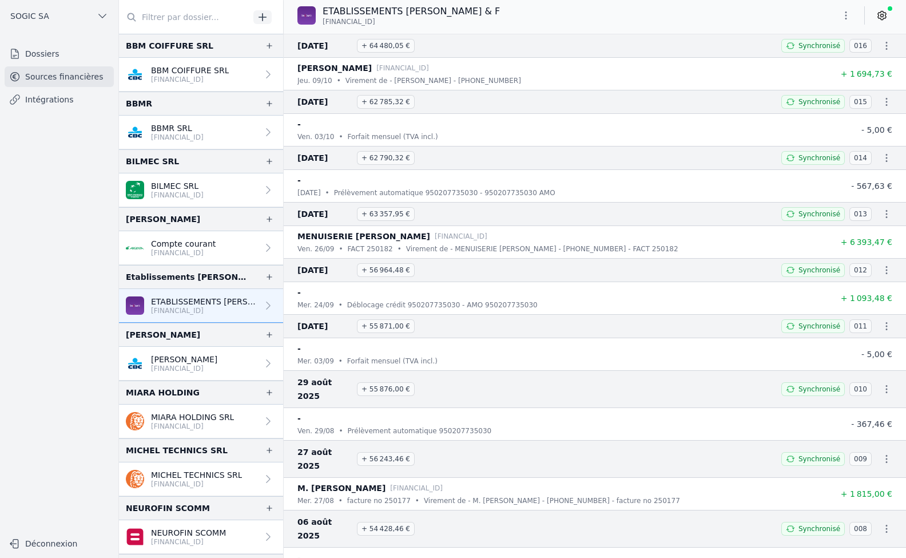
click at [194, 362] on p "[PERSON_NAME]" at bounding box center [184, 358] width 66 height 11
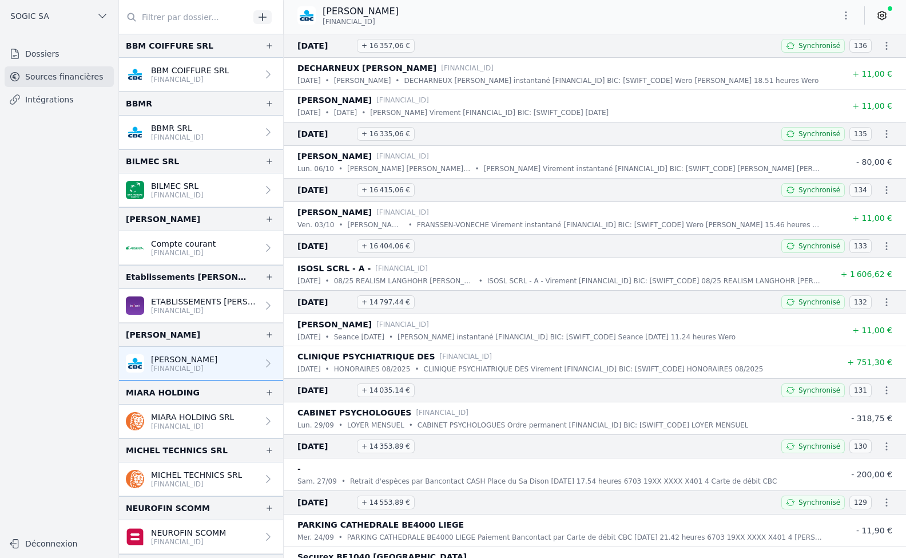
drag, startPoint x: 322, startPoint y: 21, endPoint x: 389, endPoint y: 23, distance: 66.9
click at [389, 23] on div "[PERSON_NAME] [FINANCIAL_ID]" at bounding box center [347, 16] width 101 height 22
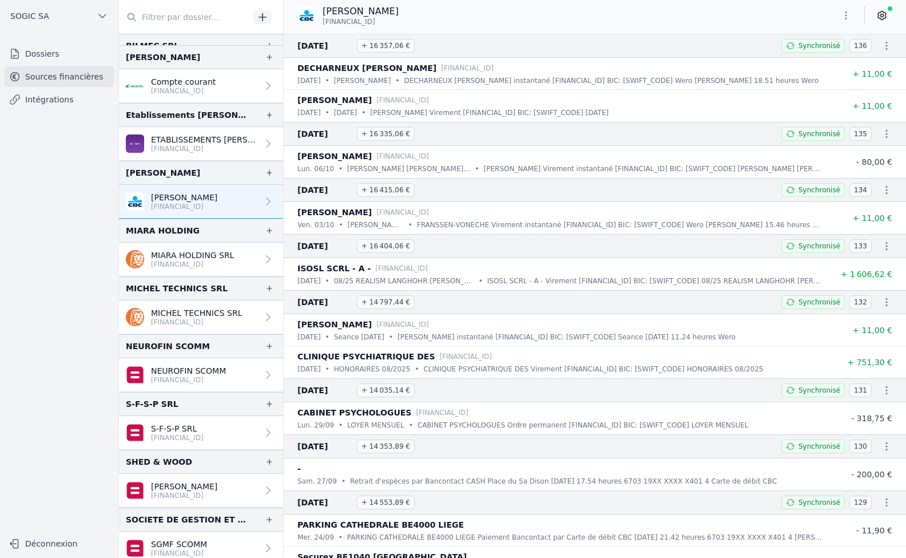
scroll to position [160, 0]
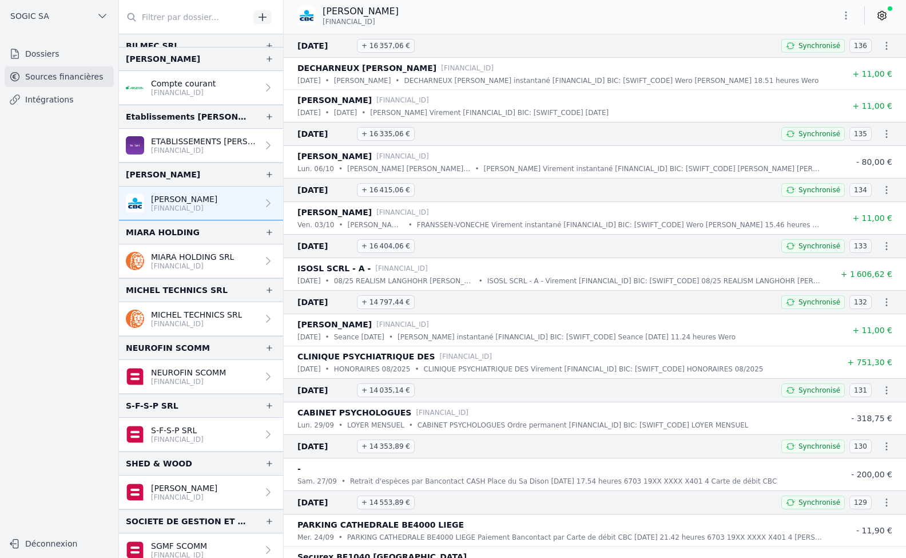
click at [38, 54] on link "Dossiers" at bounding box center [59, 53] width 109 height 21
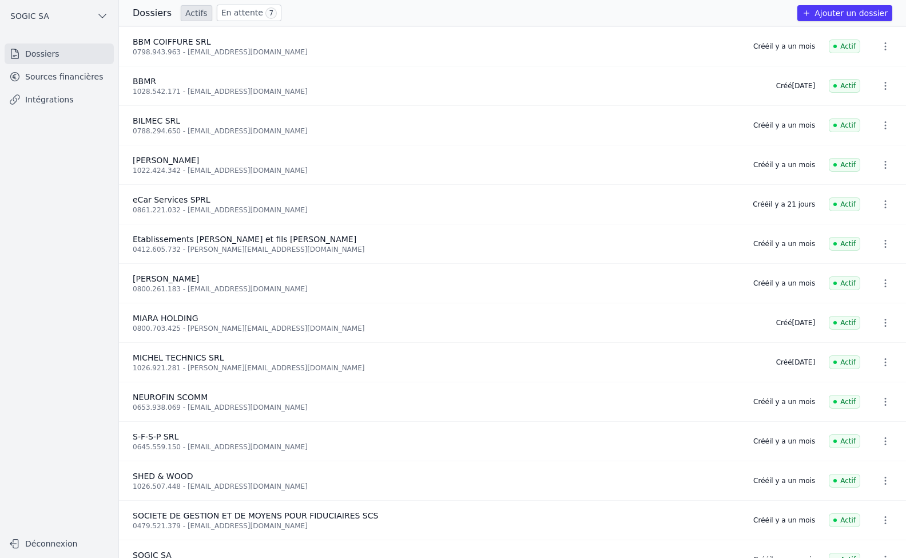
click at [240, 10] on link "En attente 7" at bounding box center [249, 13] width 65 height 17
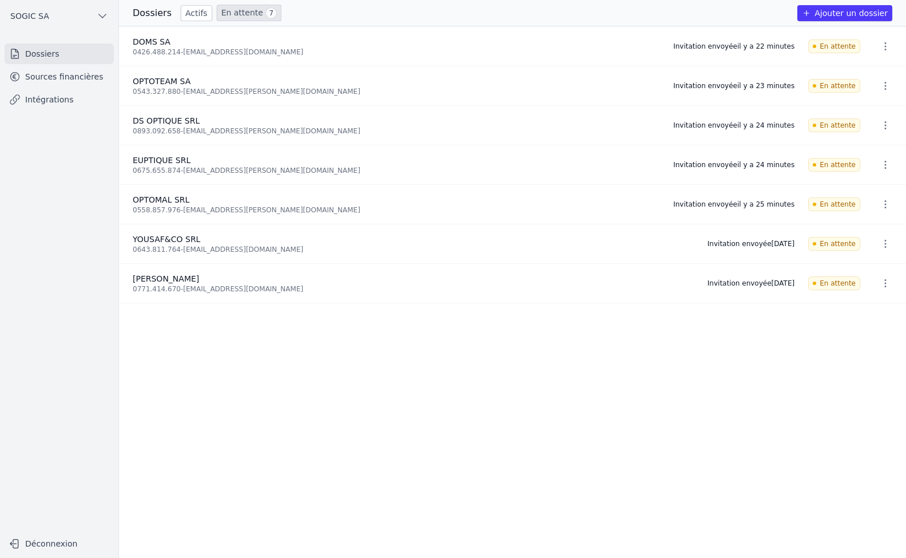
click at [46, 77] on link "Sources financières" at bounding box center [59, 76] width 109 height 21
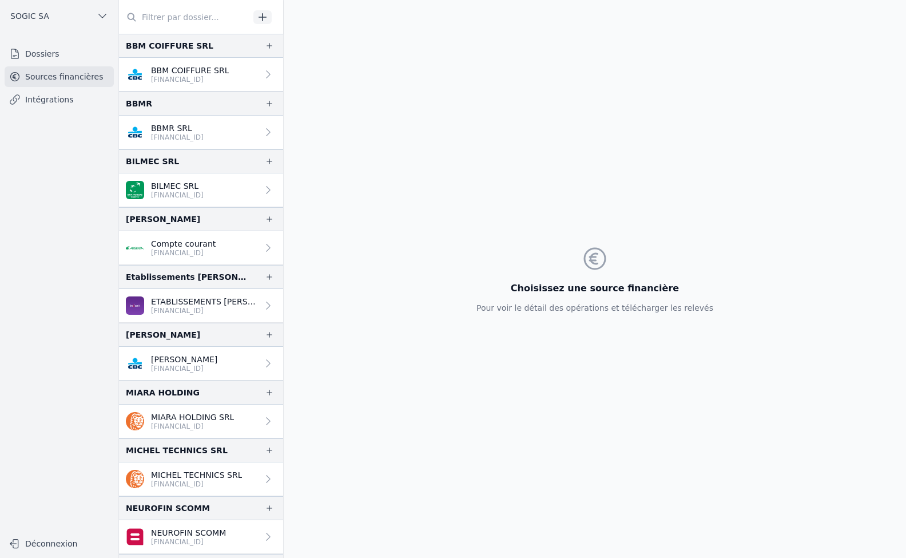
click at [47, 100] on link "Intégrations" at bounding box center [59, 99] width 109 height 21
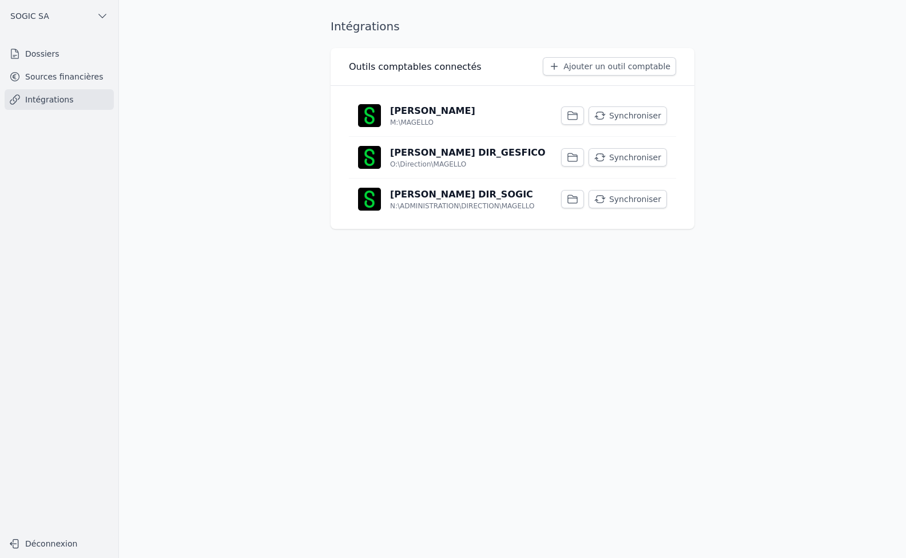
click at [47, 58] on link "Dossiers" at bounding box center [59, 53] width 109 height 21
